Goal: Task Accomplishment & Management: Complete application form

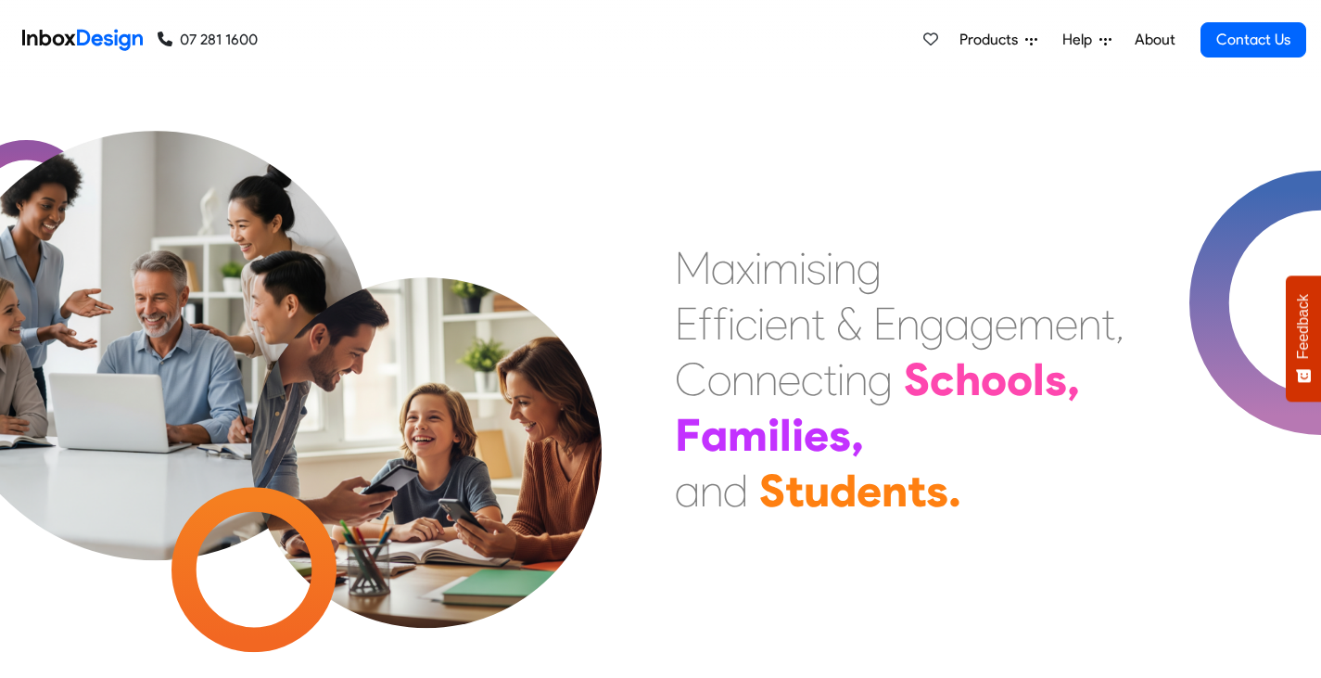
click at [995, 35] on span "Products" at bounding box center [992, 40] width 66 height 22
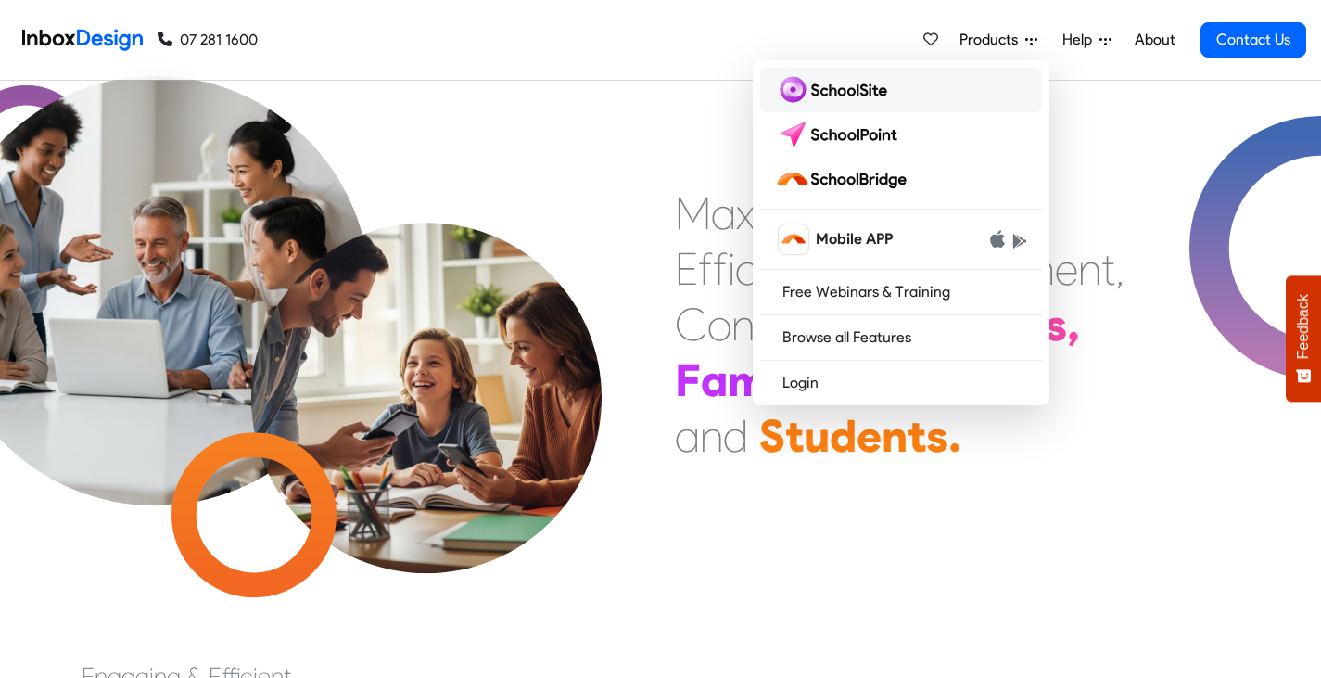
scroll to position [56, 0]
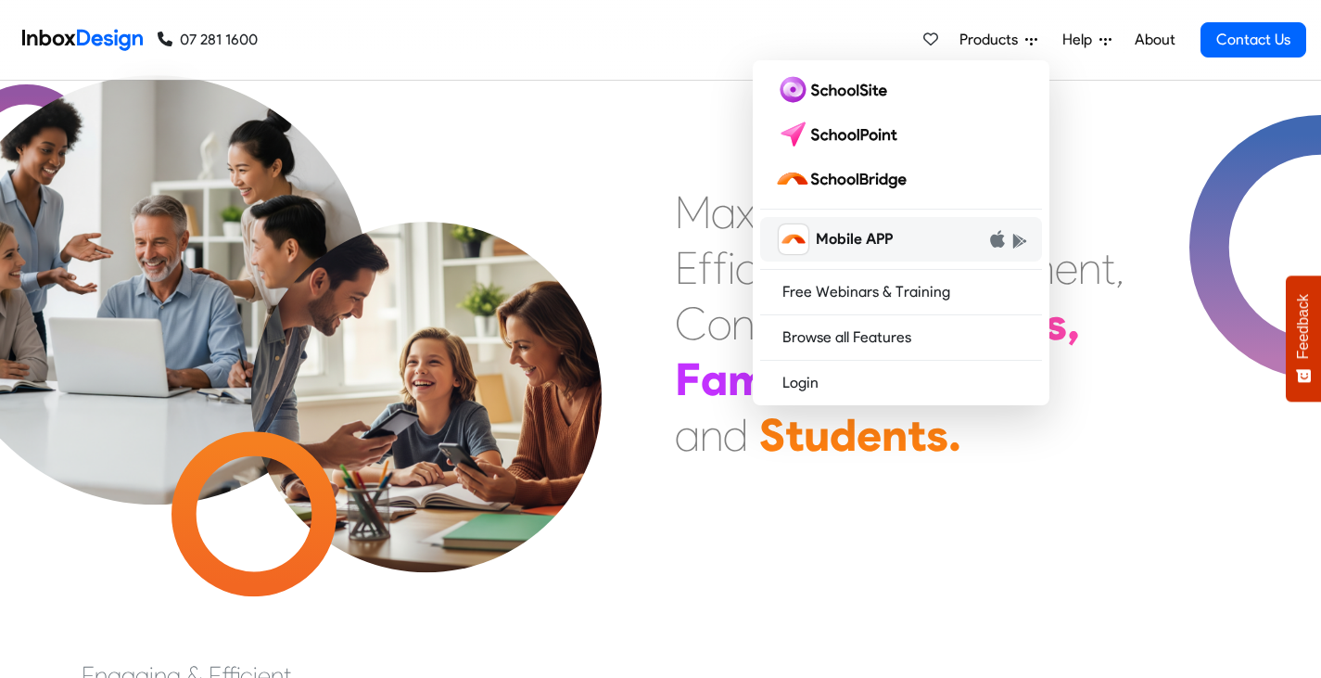
click at [864, 242] on span "Mobile APP" at bounding box center [854, 239] width 77 height 22
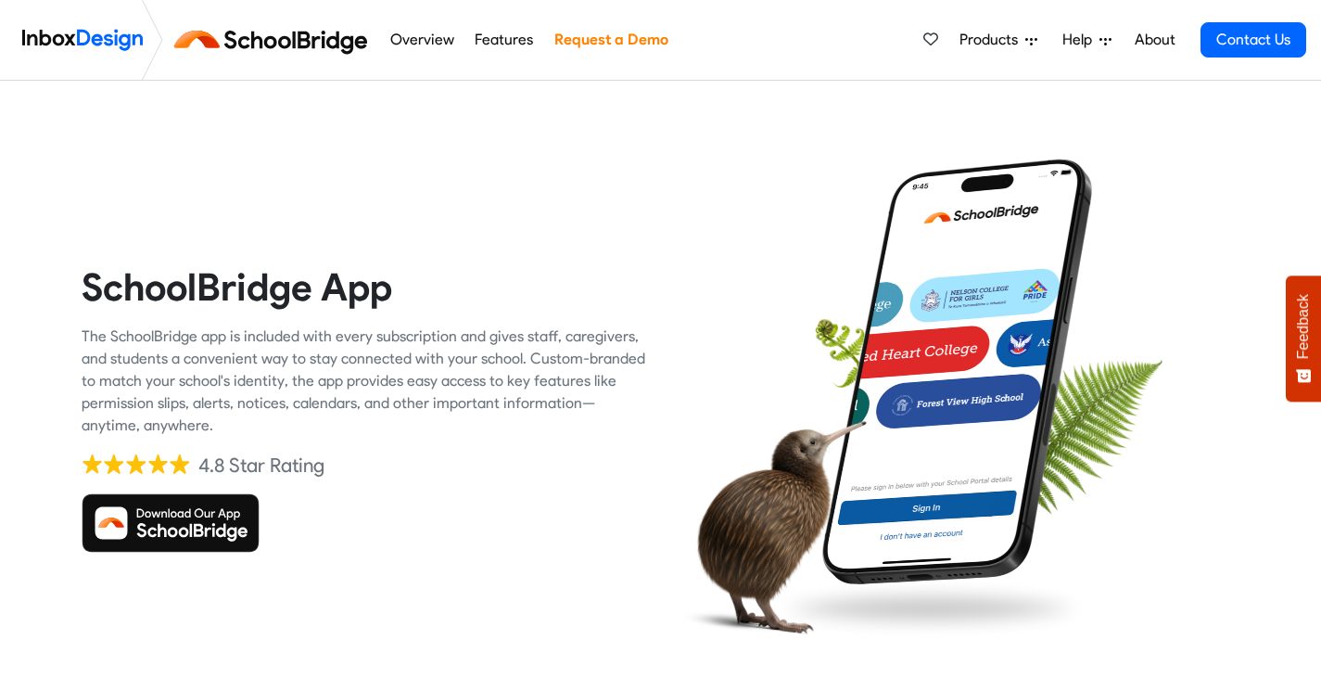
click at [998, 33] on span "Products" at bounding box center [992, 40] width 66 height 22
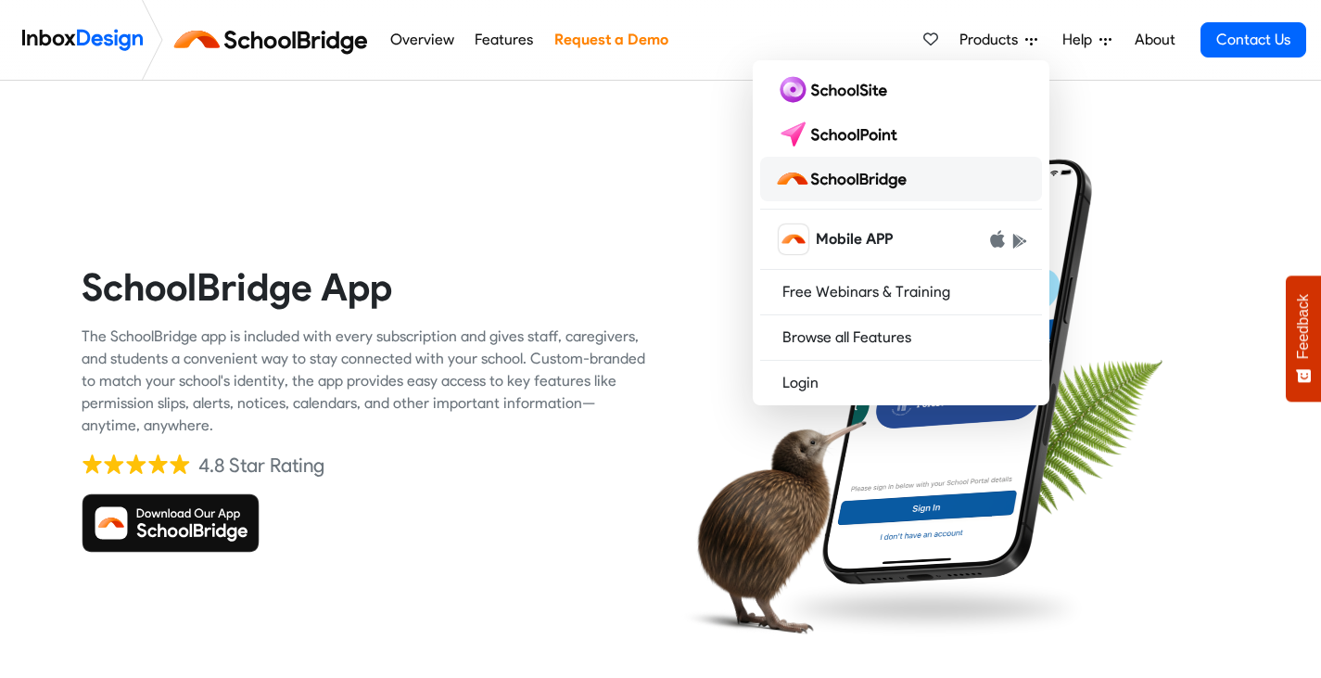
click at [859, 177] on img at bounding box center [844, 179] width 139 height 30
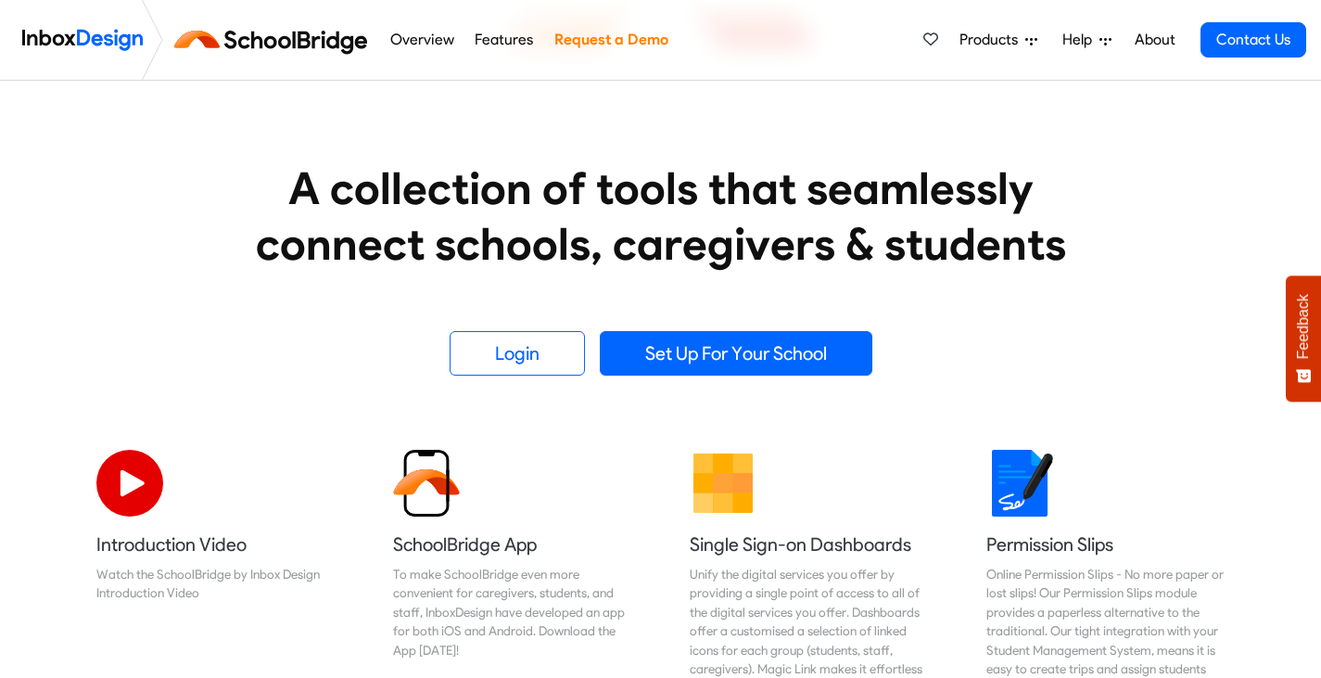
scroll to position [224, 0]
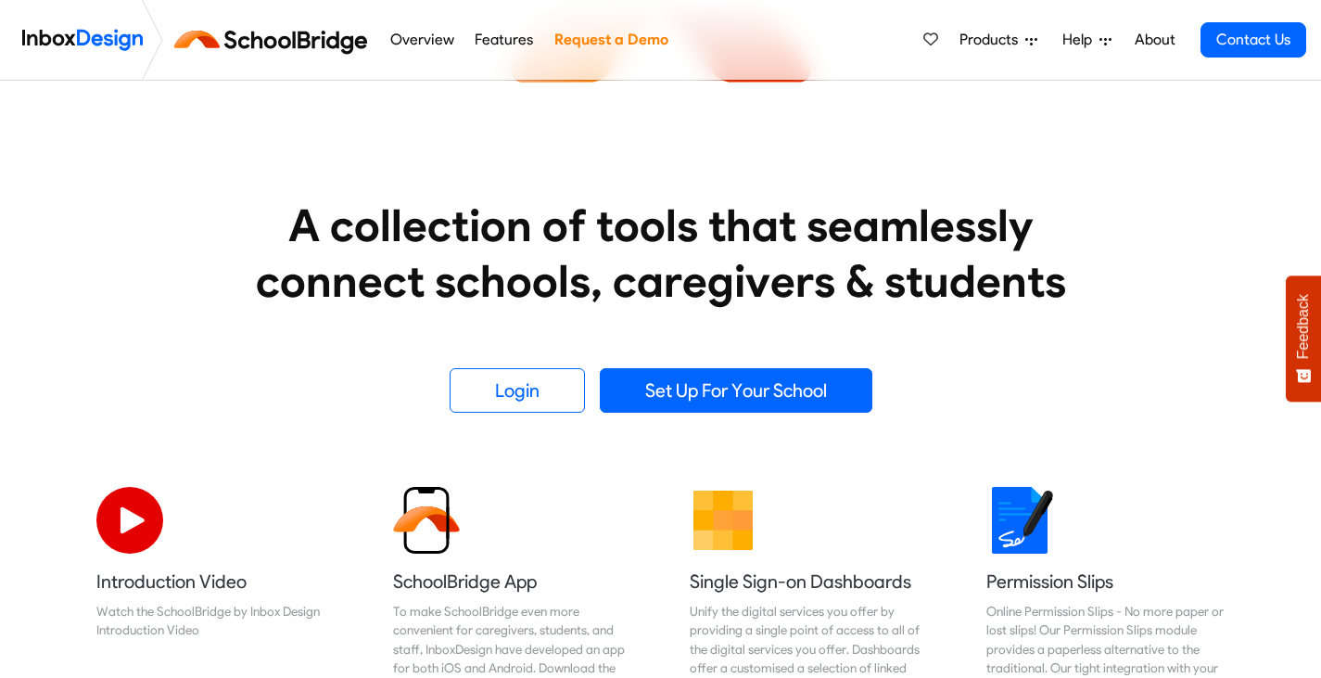
click at [1165, 37] on link "About" at bounding box center [1154, 39] width 51 height 37
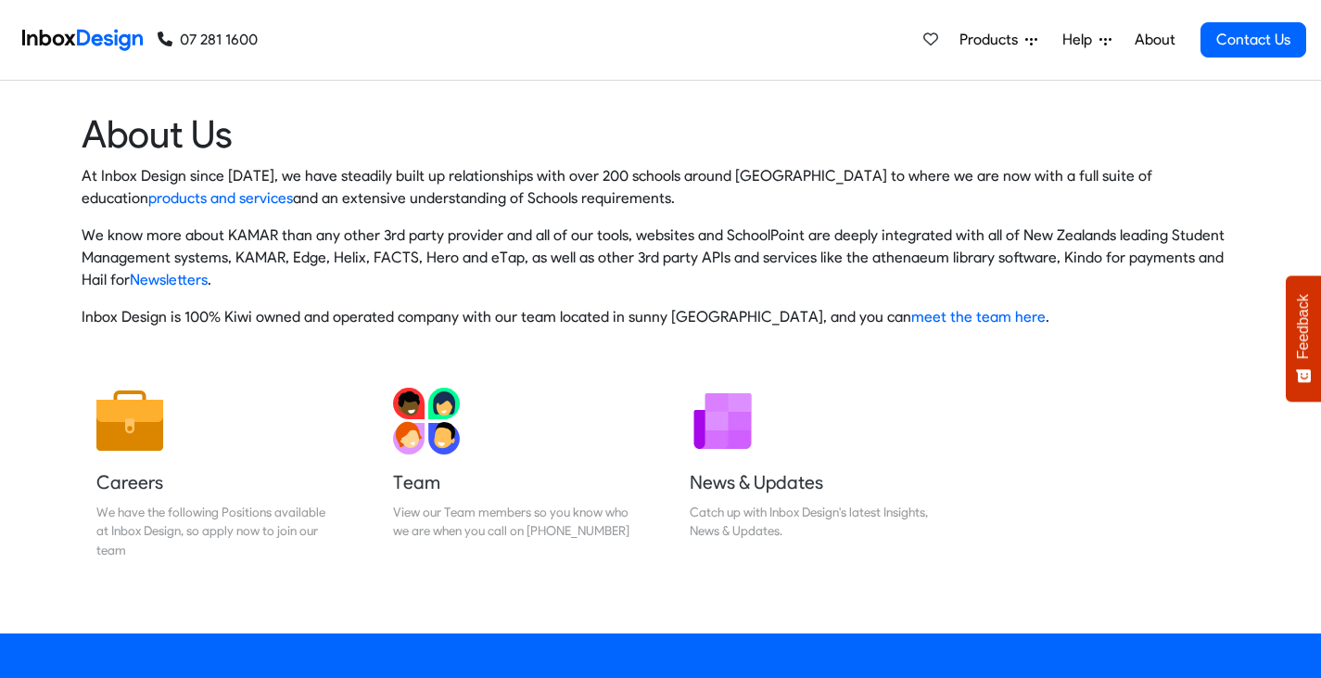
click at [989, 36] on span "Products" at bounding box center [992, 40] width 66 height 22
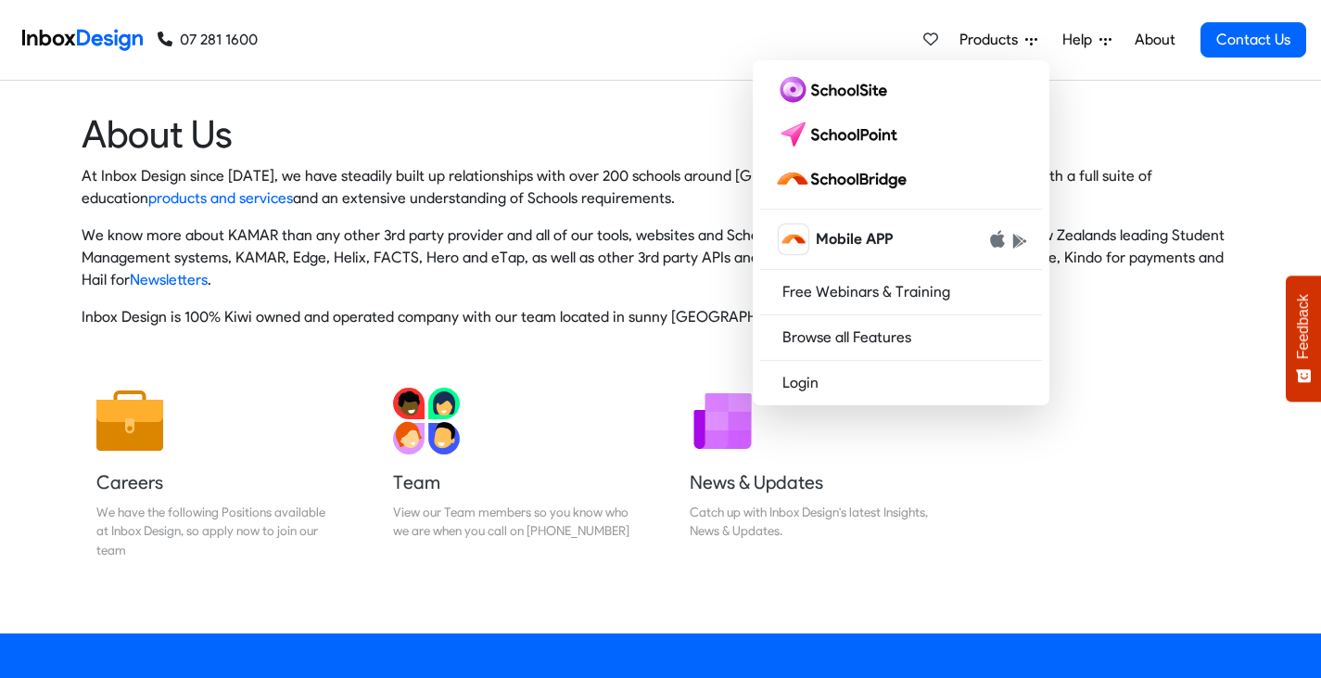
click at [1121, 94] on div "About Us At Inbox Design since 2005, we have steadily built up relationships wi…" at bounding box center [660, 227] width 1349 height 292
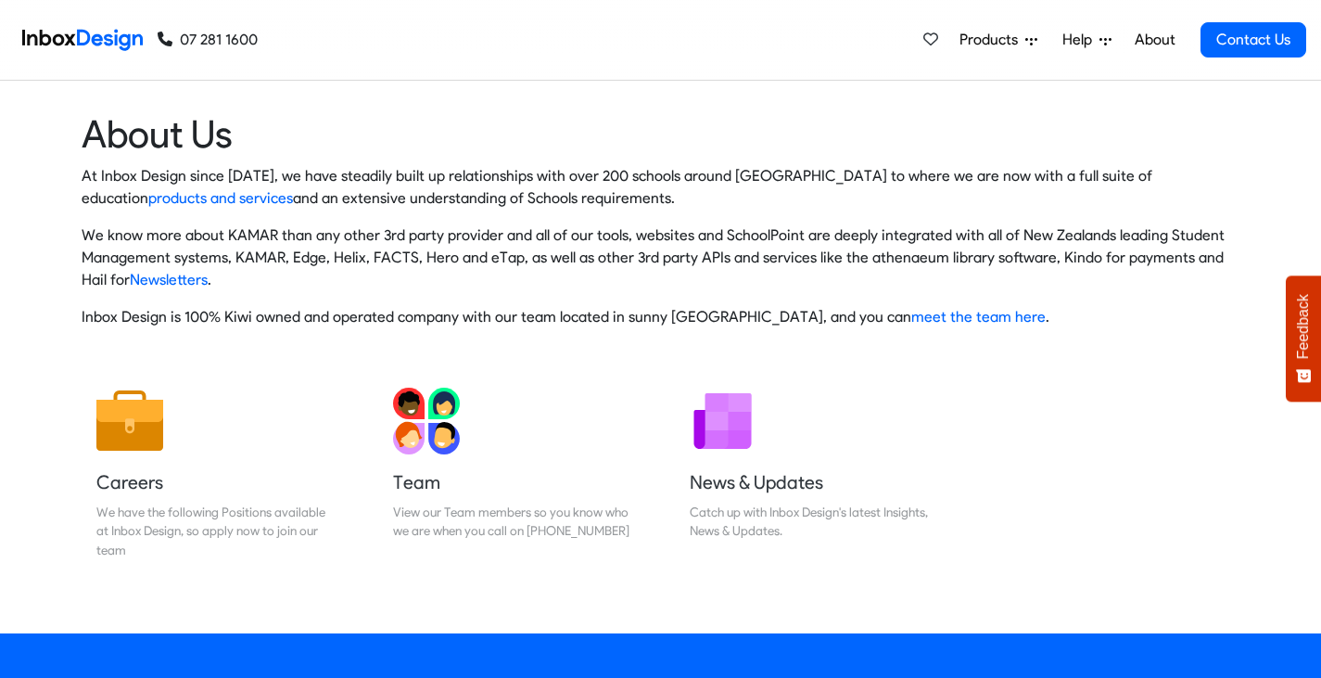
click at [1079, 32] on span "Help" at bounding box center [1080, 40] width 37 height 22
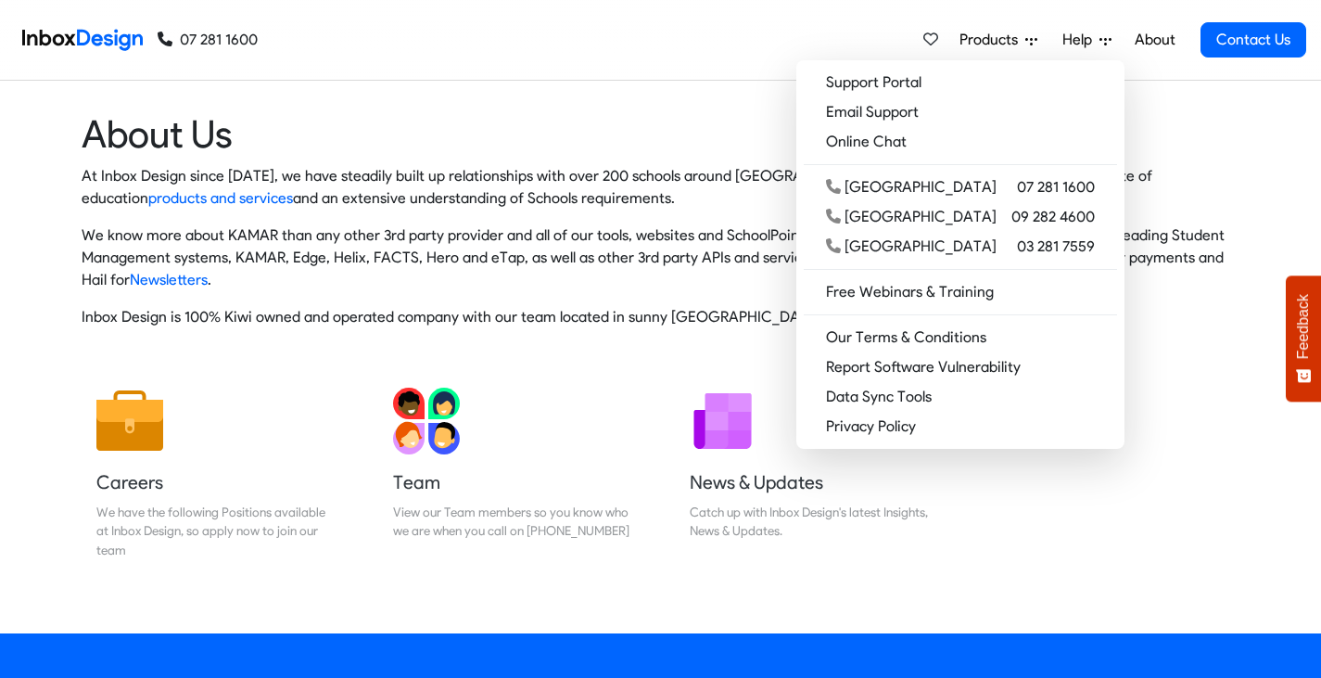
click at [1140, 115] on heading "About Us" at bounding box center [661, 133] width 1159 height 47
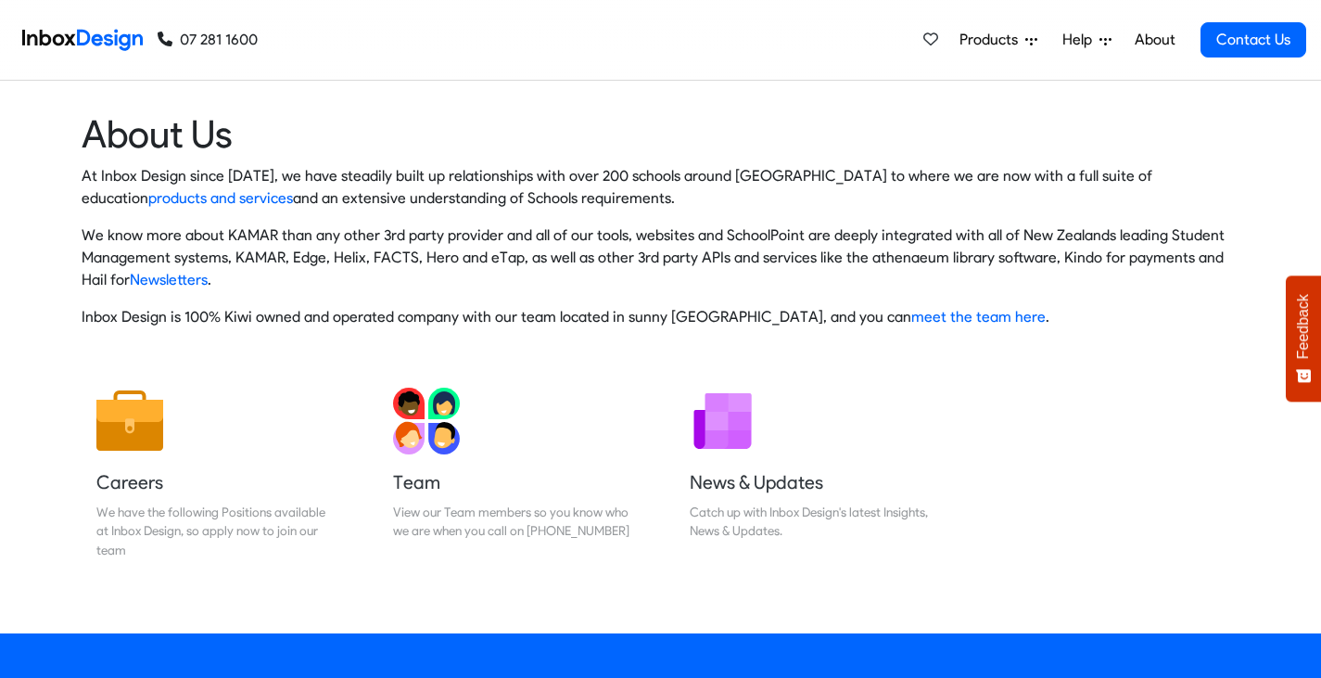
click at [987, 38] on span "Products" at bounding box center [992, 40] width 66 height 22
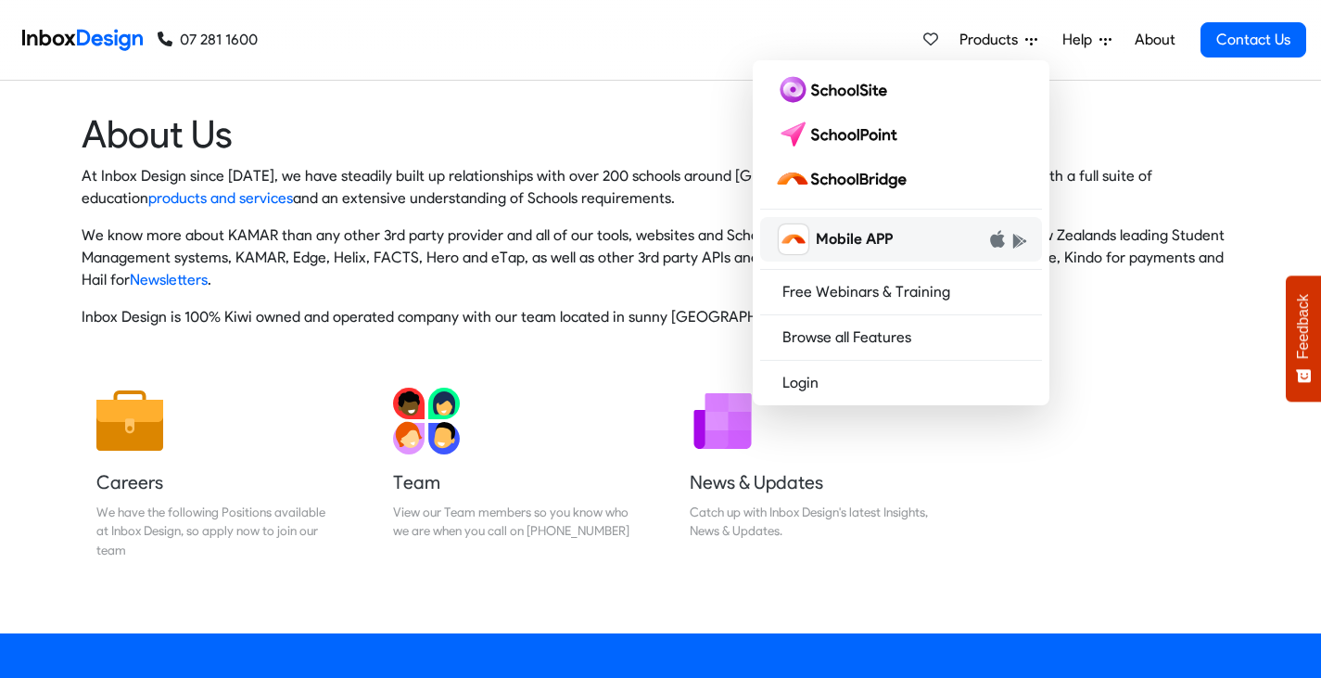
click at [901, 236] on link "Mobile APP" at bounding box center [901, 239] width 282 height 44
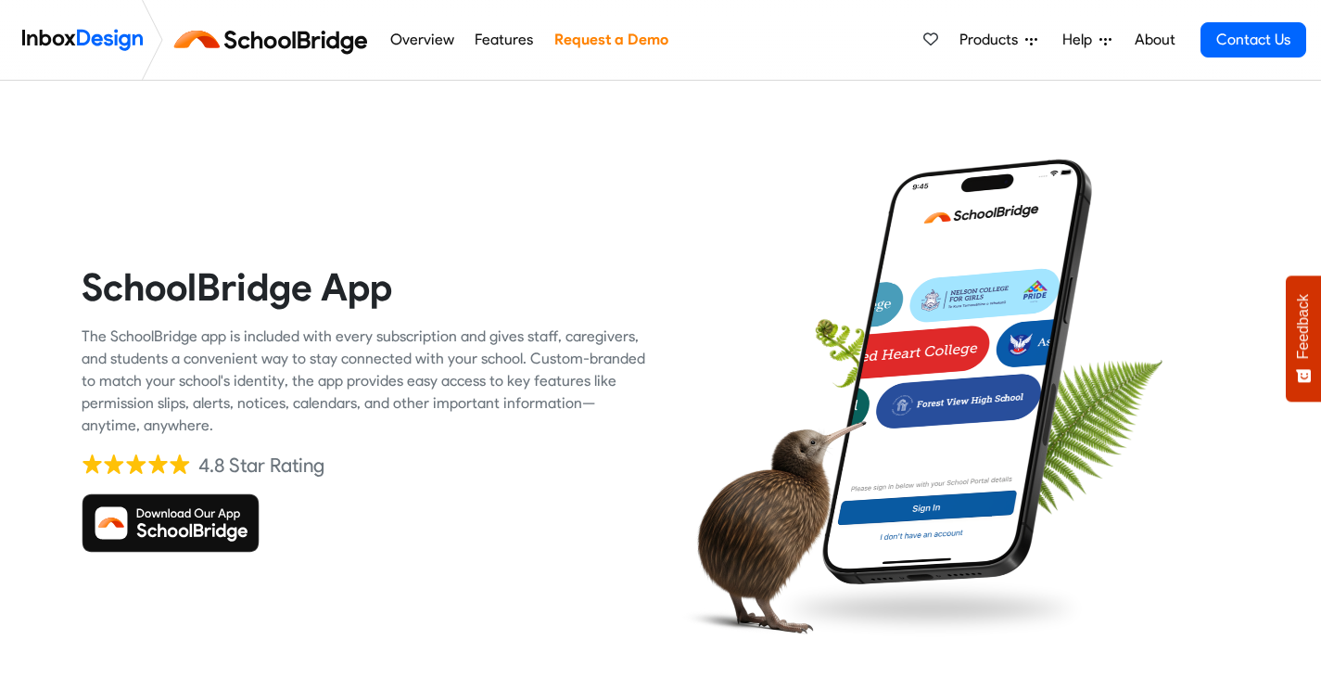
click at [599, 39] on link "Request a Demo" at bounding box center [611, 39] width 124 height 37
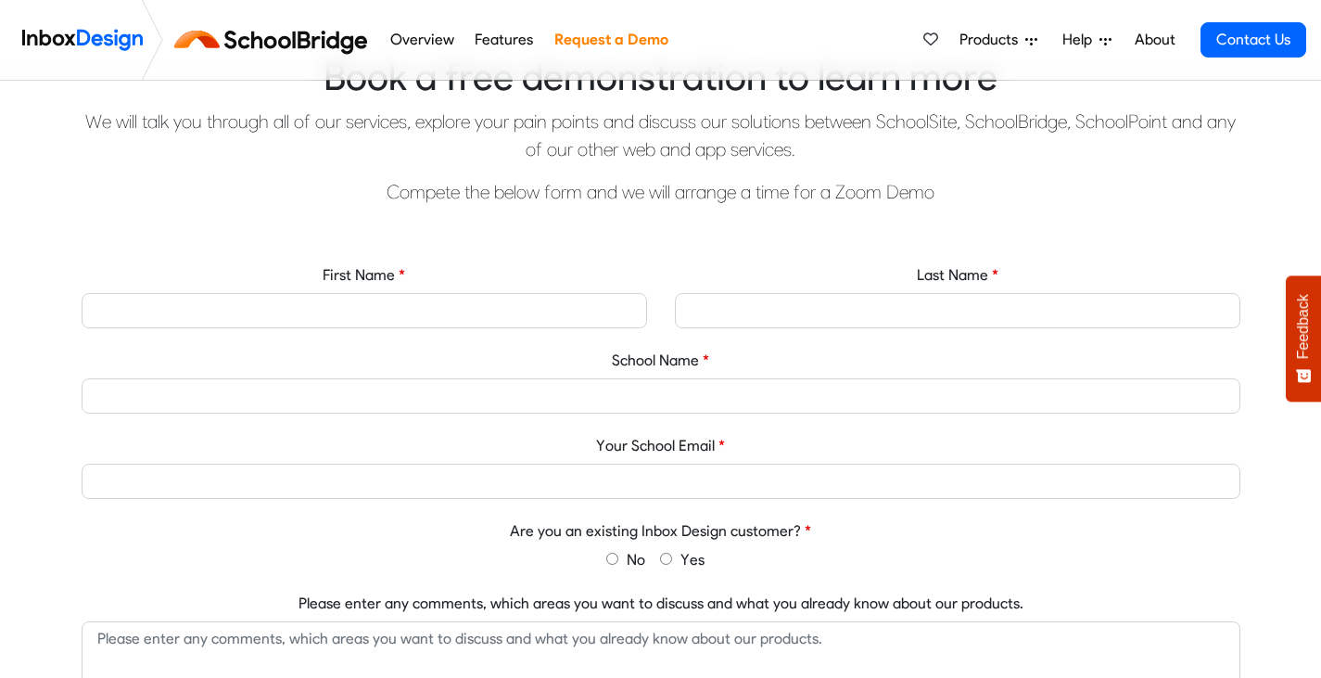
scroll to position [598, 0]
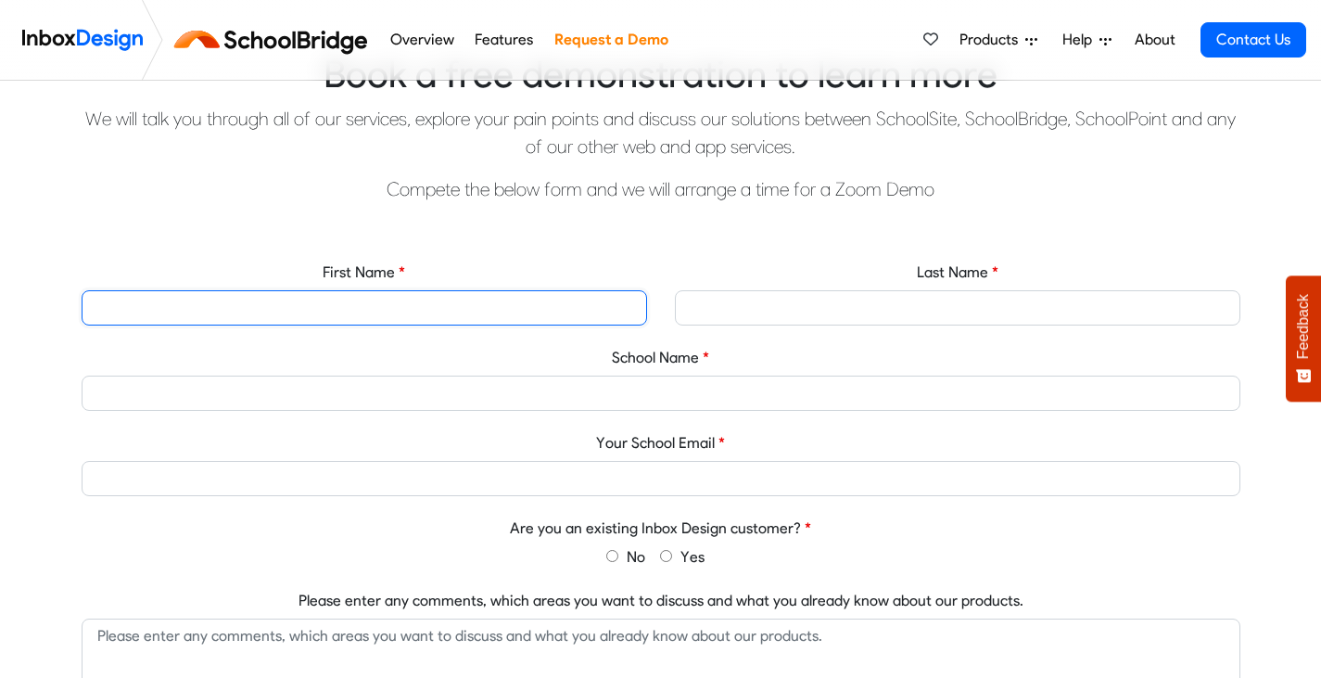
click at [273, 311] on input "First Name" at bounding box center [364, 307] width 565 height 35
type input "Emma"
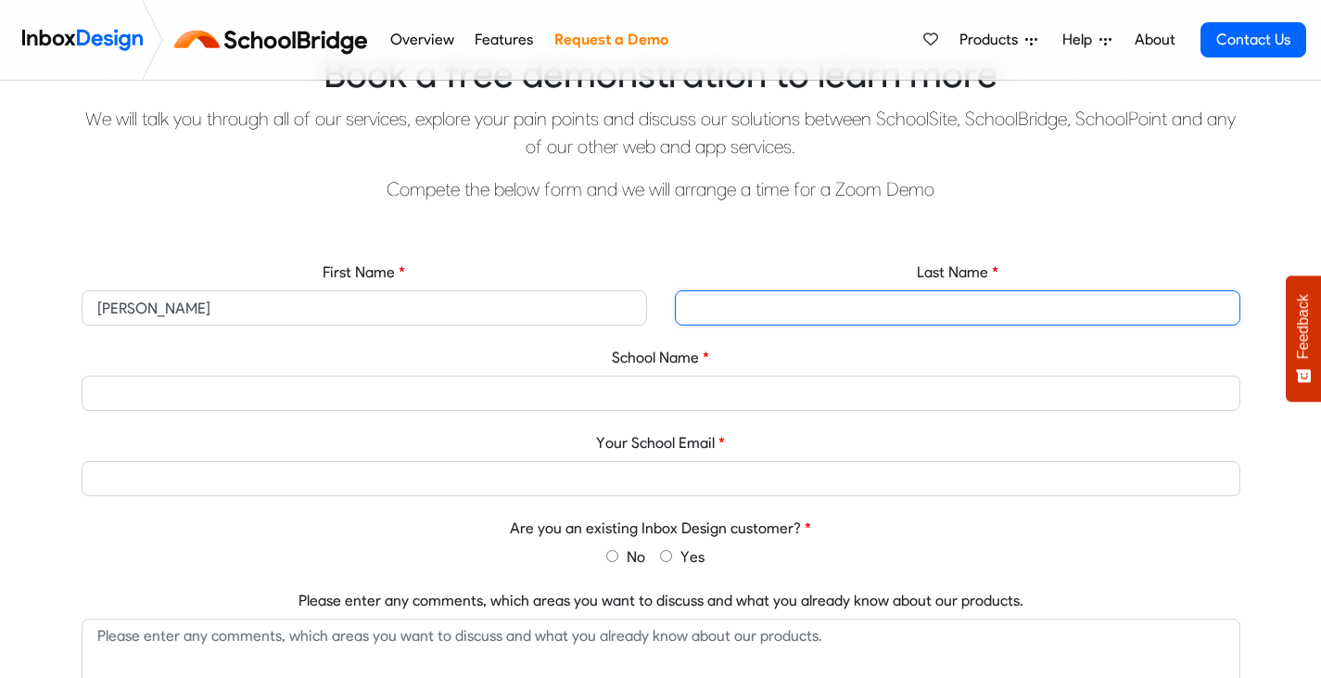
type input "Leyland"
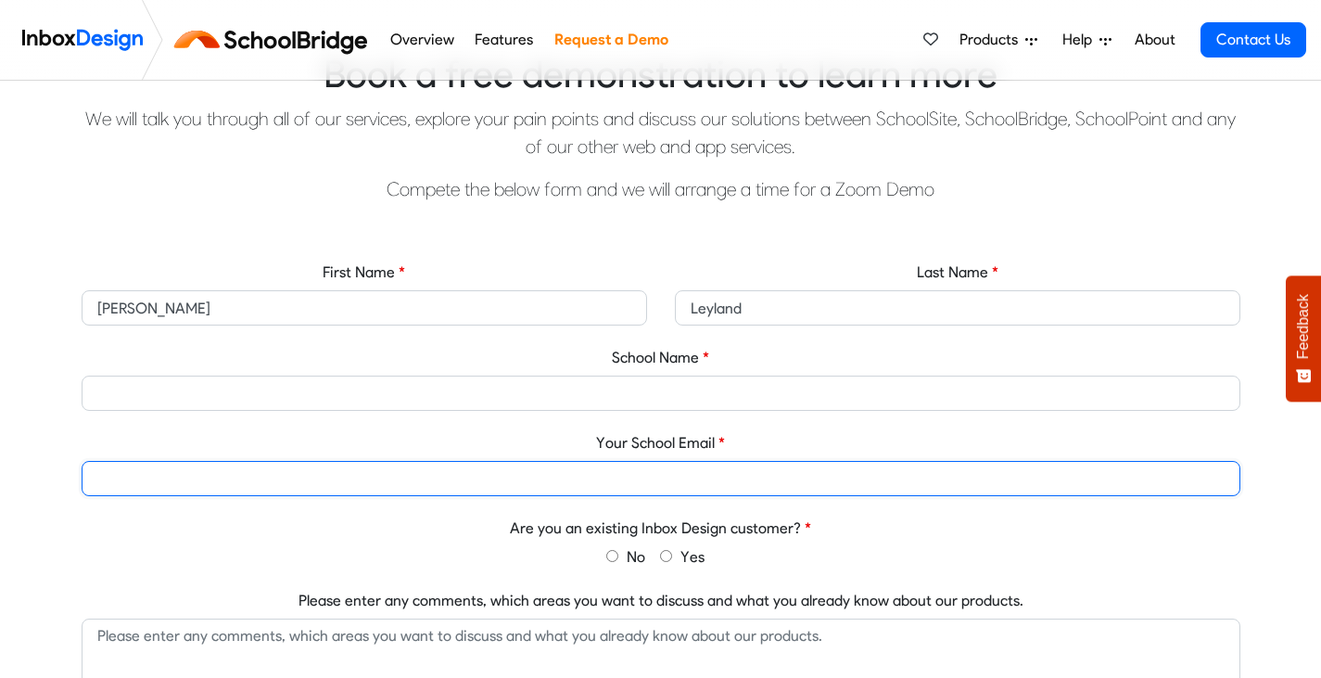
type input "emmal@tikihigh.school.nz"
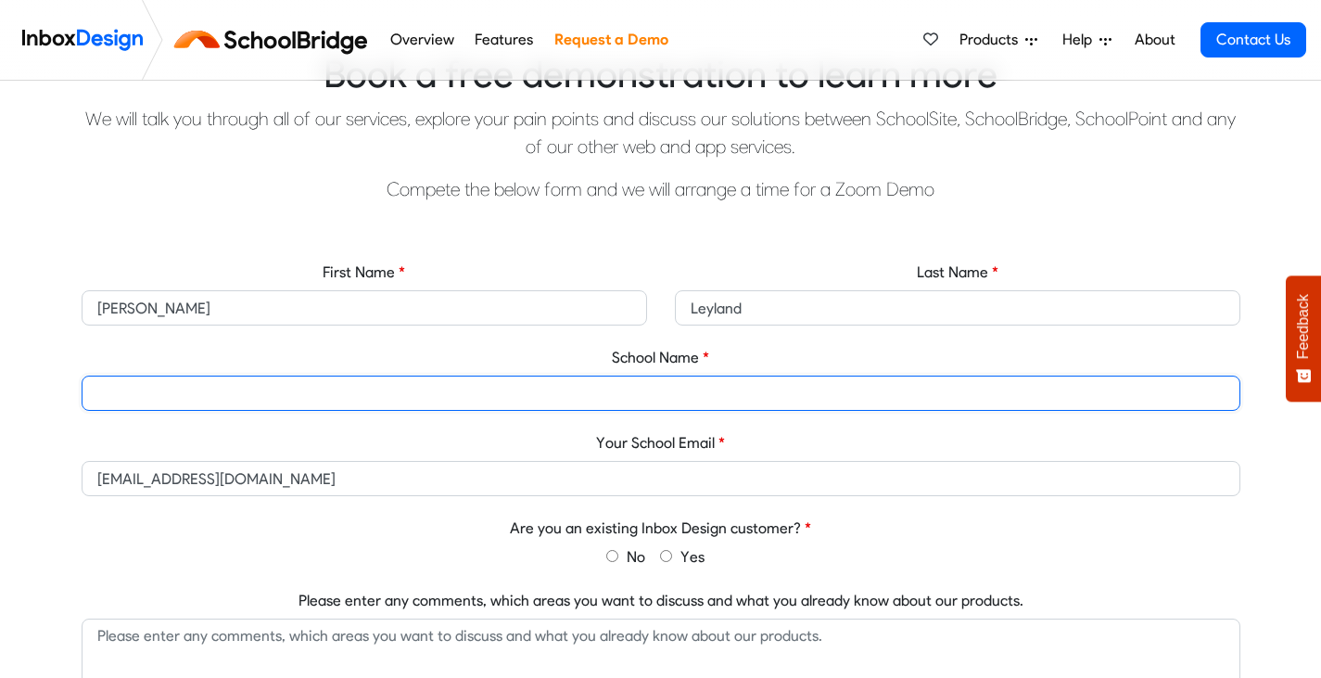
click at [296, 387] on input "School Name" at bounding box center [661, 392] width 1159 height 35
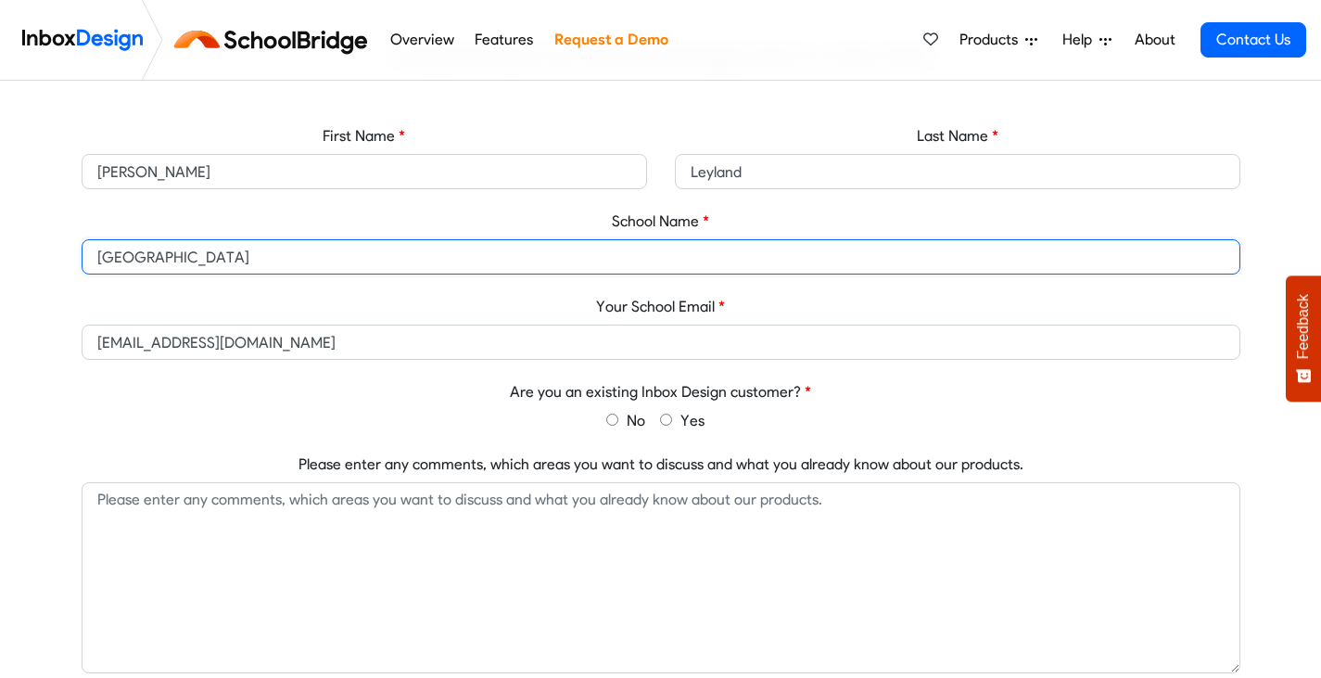
scroll to position [735, 0]
type input "Tikipunga High School"
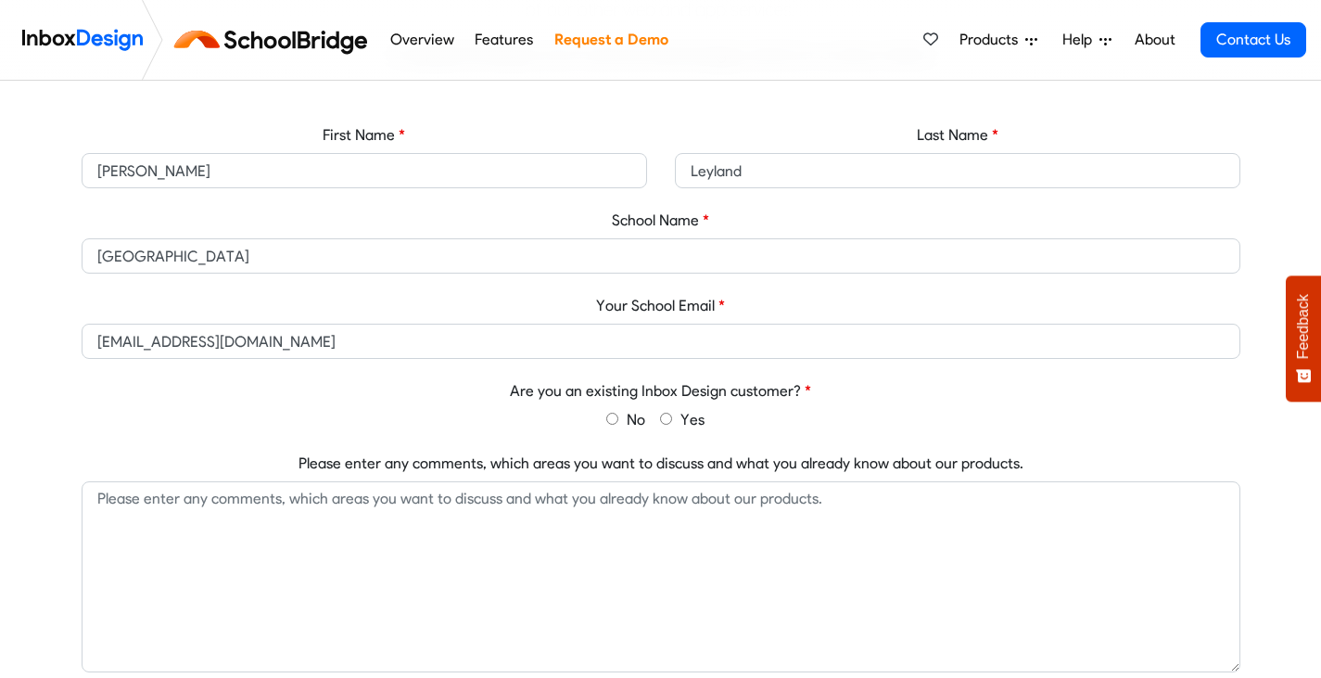
click at [611, 415] on input "No" at bounding box center [612, 419] width 12 height 12
radio input "true"
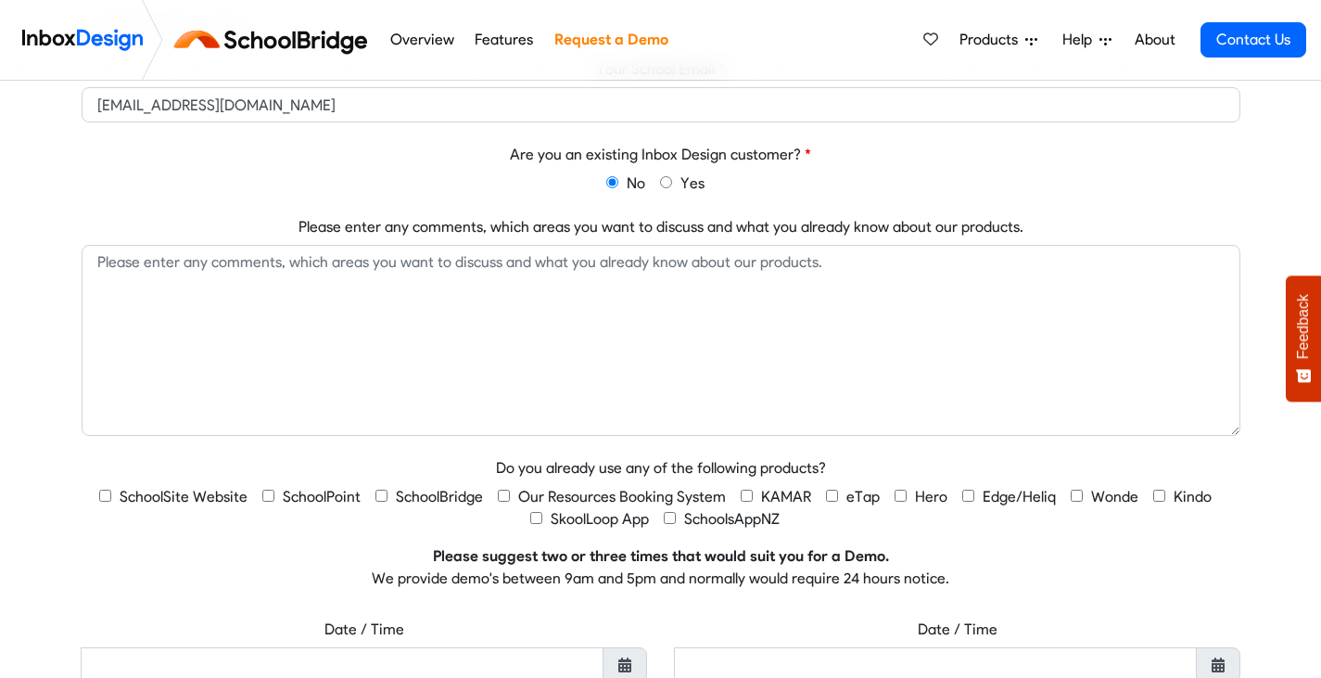
scroll to position [973, 0]
click at [744, 492] on input "KAMAR" at bounding box center [747, 494] width 12 height 12
checkbox input "true"
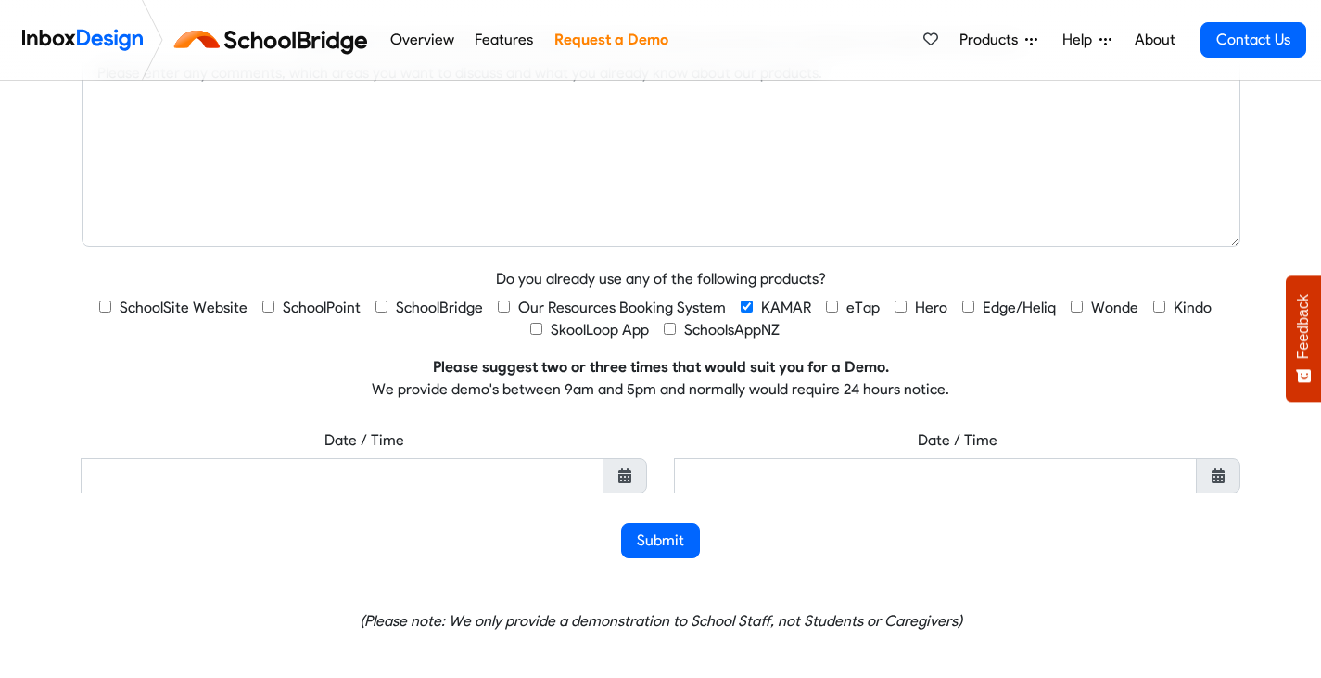
scroll to position [1162, 0]
